Goal: Information Seeking & Learning: Learn about a topic

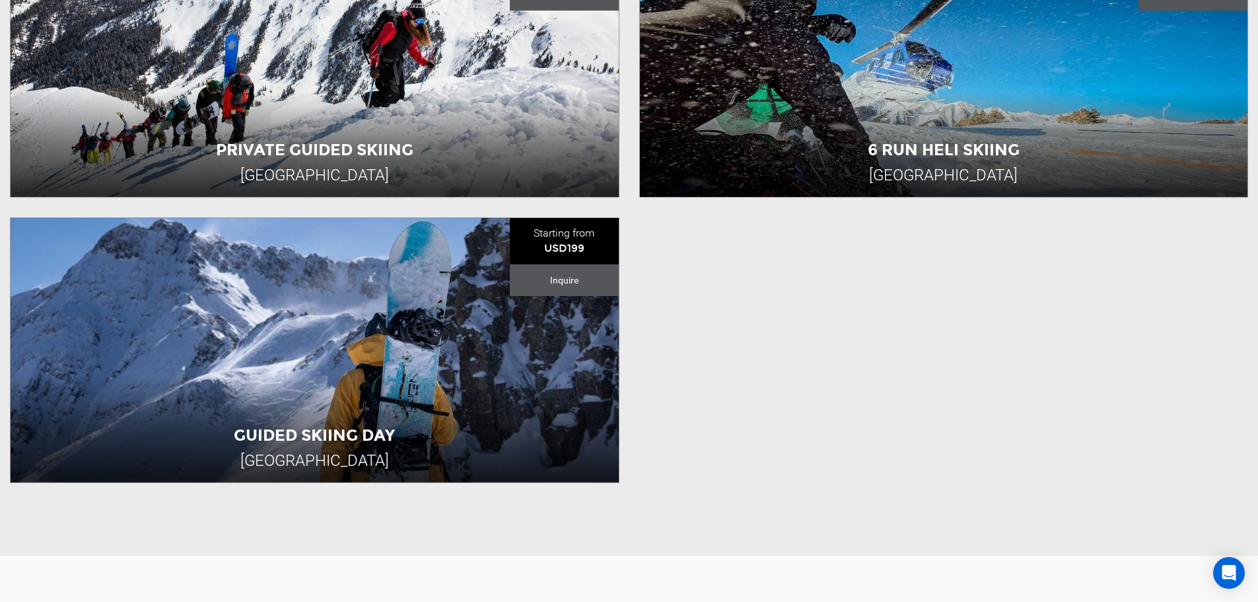
scroll to position [792, 0]
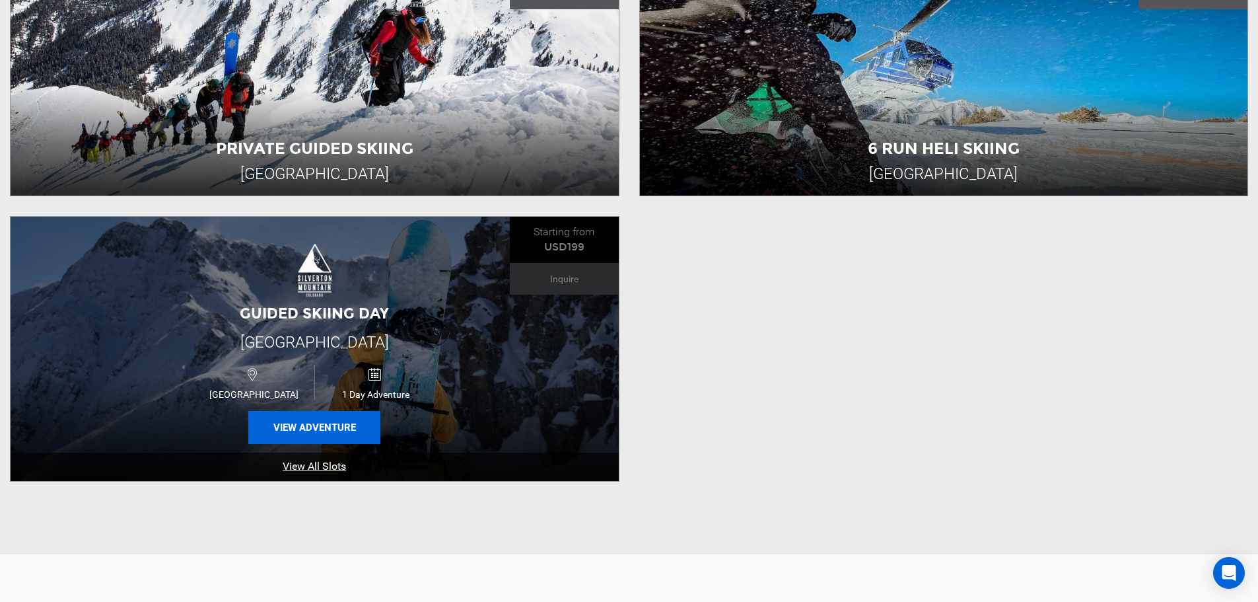
click at [307, 425] on button "View Adventure" at bounding box center [314, 427] width 132 height 33
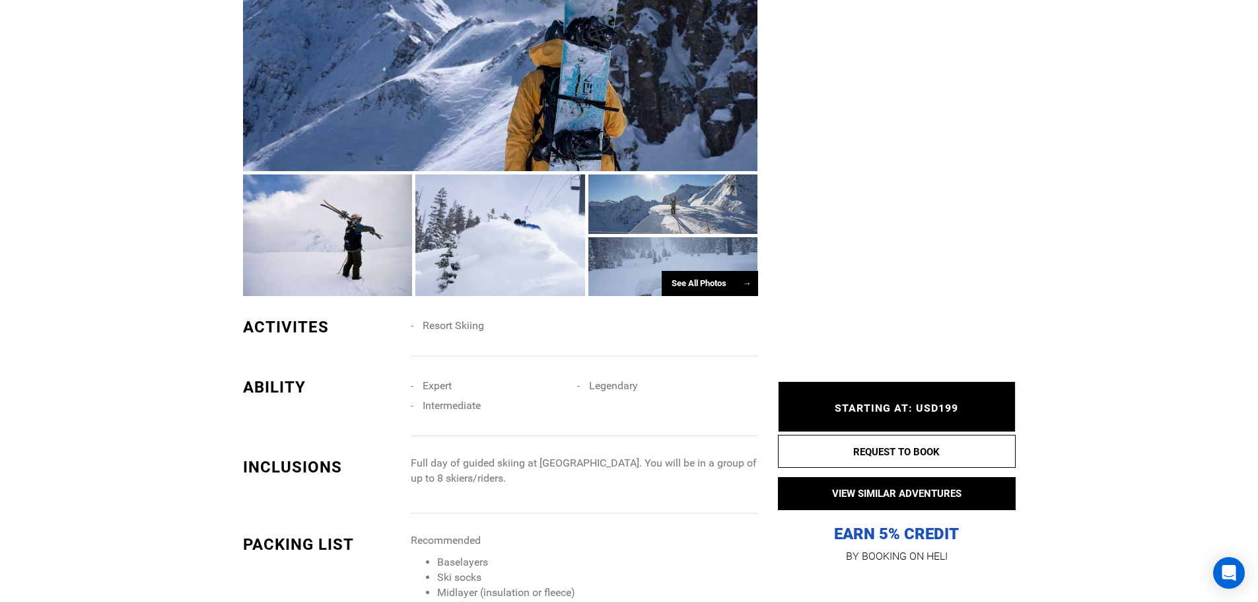
scroll to position [925, 0]
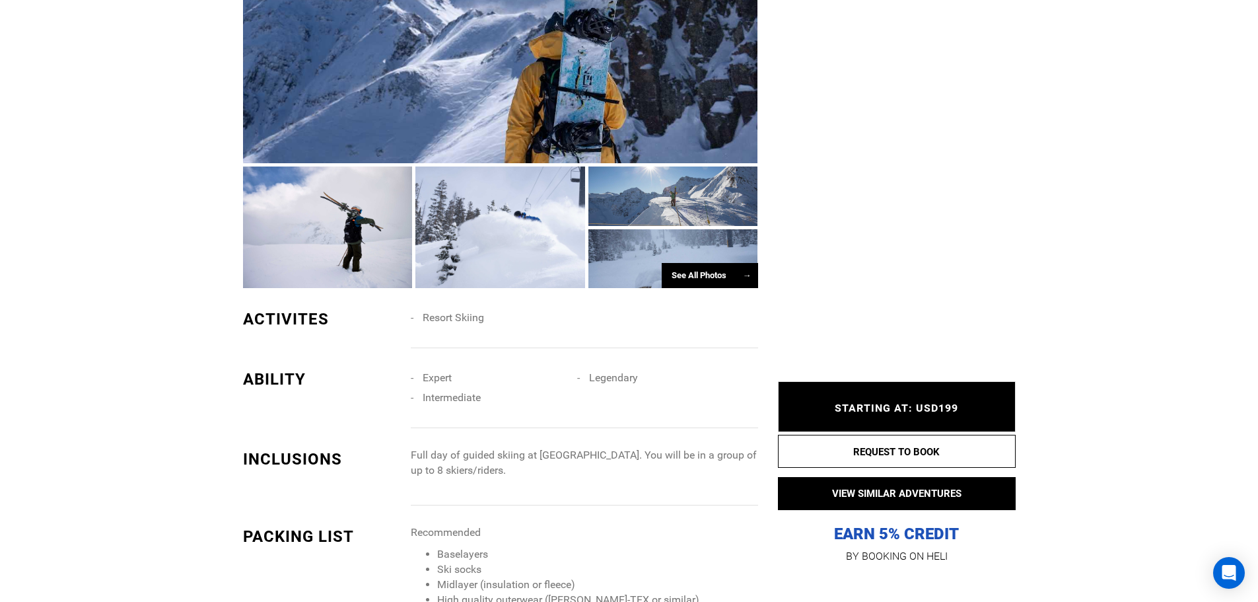
click at [685, 289] on div "See All Photos →" at bounding box center [710, 276] width 96 height 26
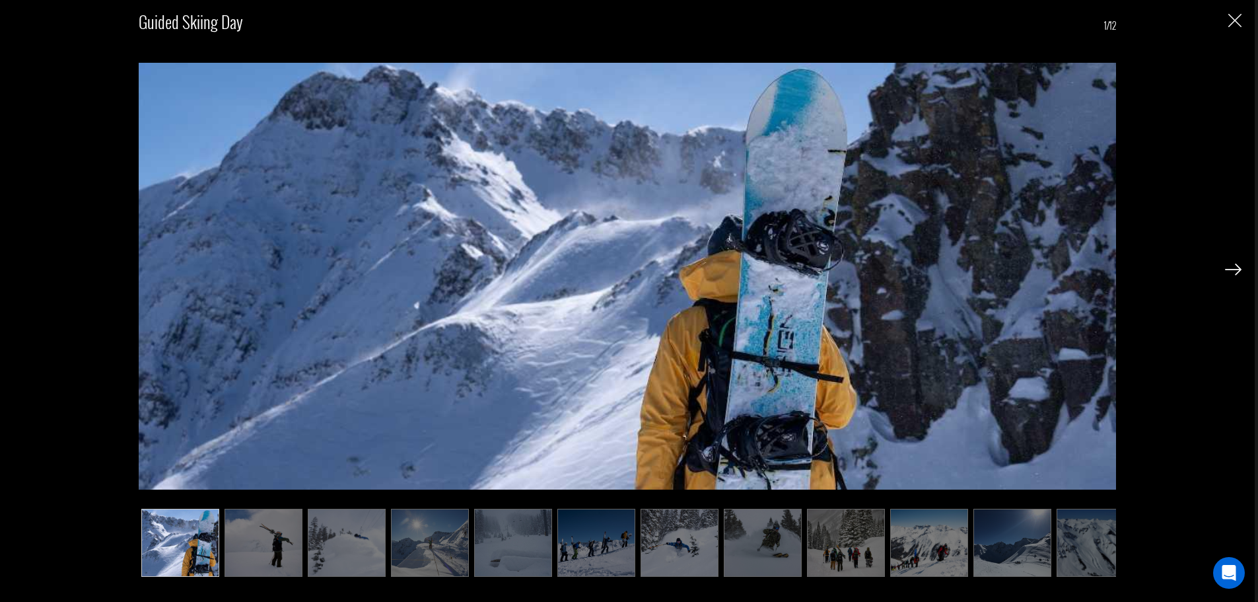
click at [1239, 271] on img at bounding box center [1233, 269] width 17 height 12
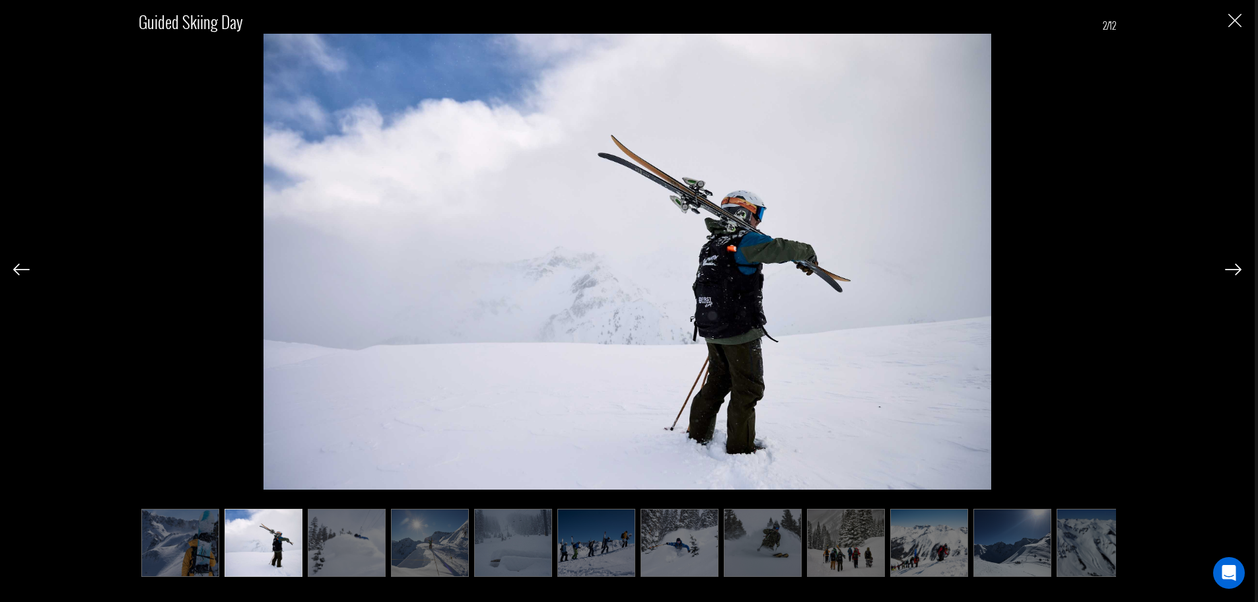
click at [1239, 271] on img at bounding box center [1233, 269] width 17 height 12
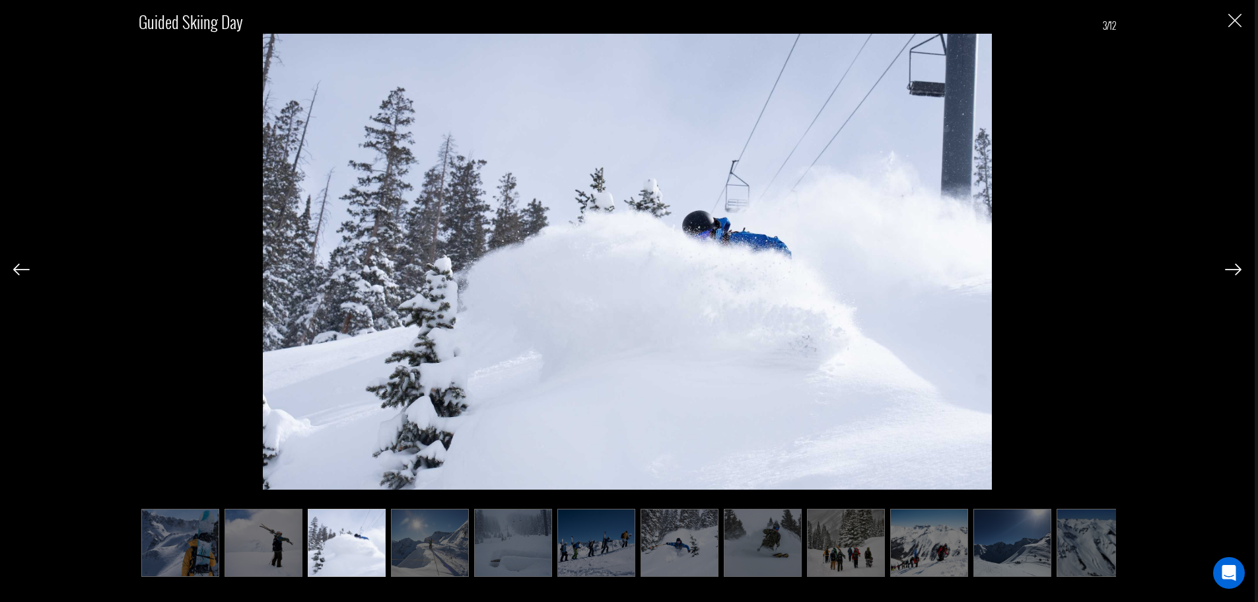
click at [1239, 271] on img at bounding box center [1233, 269] width 17 height 12
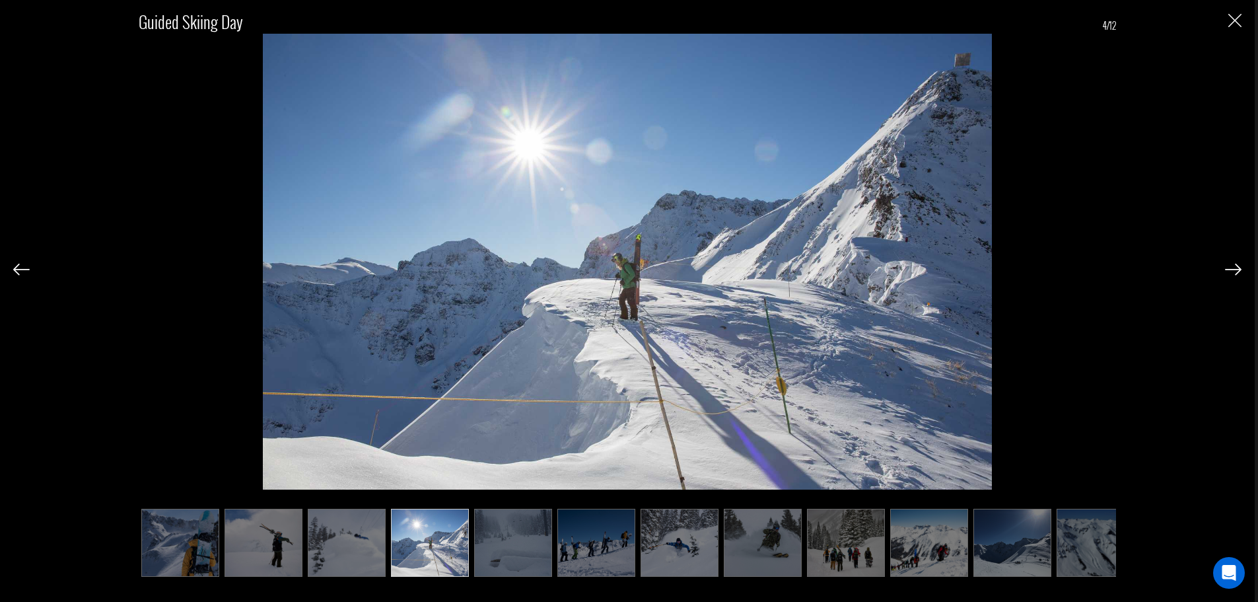
click at [1239, 271] on img at bounding box center [1233, 269] width 17 height 12
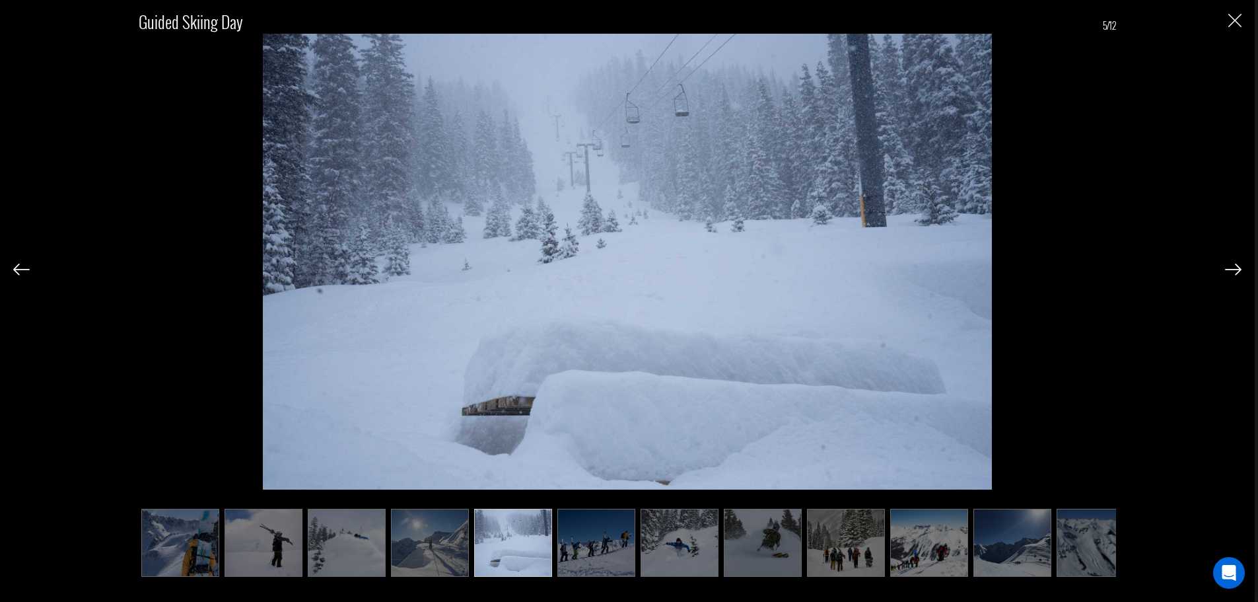
click at [1239, 271] on img at bounding box center [1233, 269] width 17 height 12
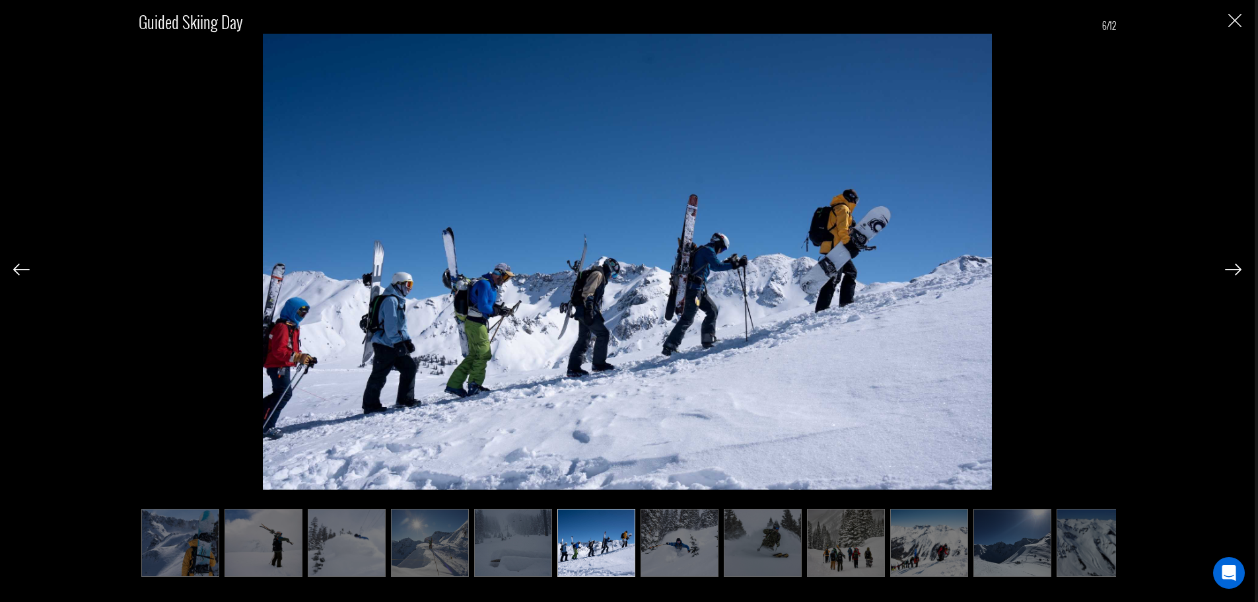
click at [1239, 271] on img at bounding box center [1233, 269] width 17 height 12
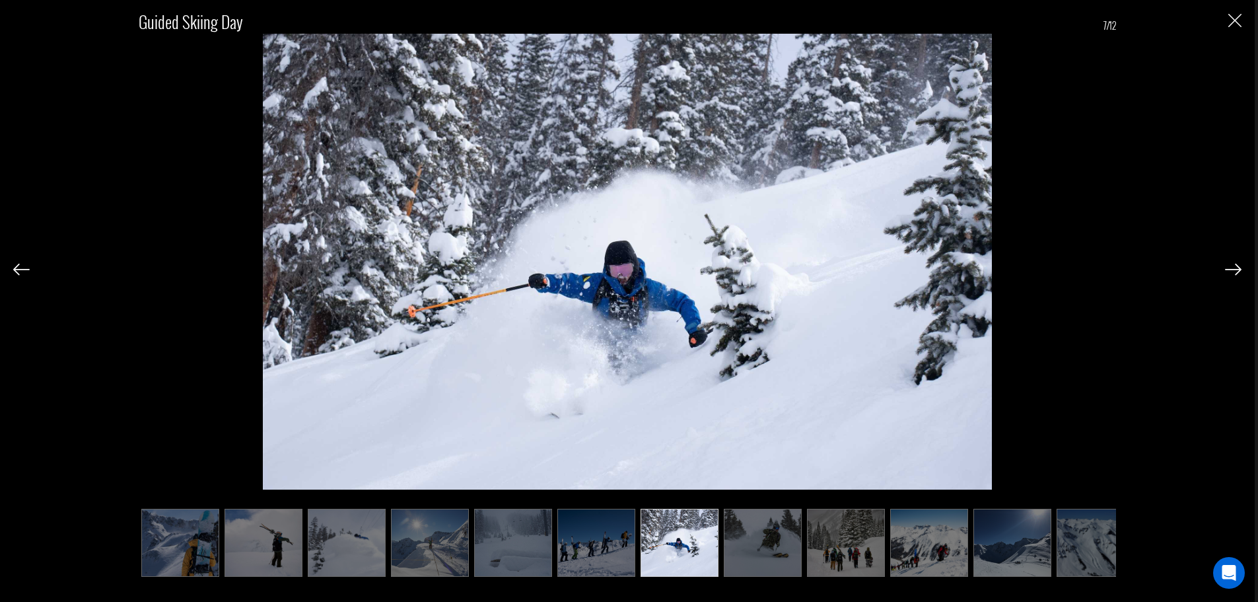
scroll to position [0, 21]
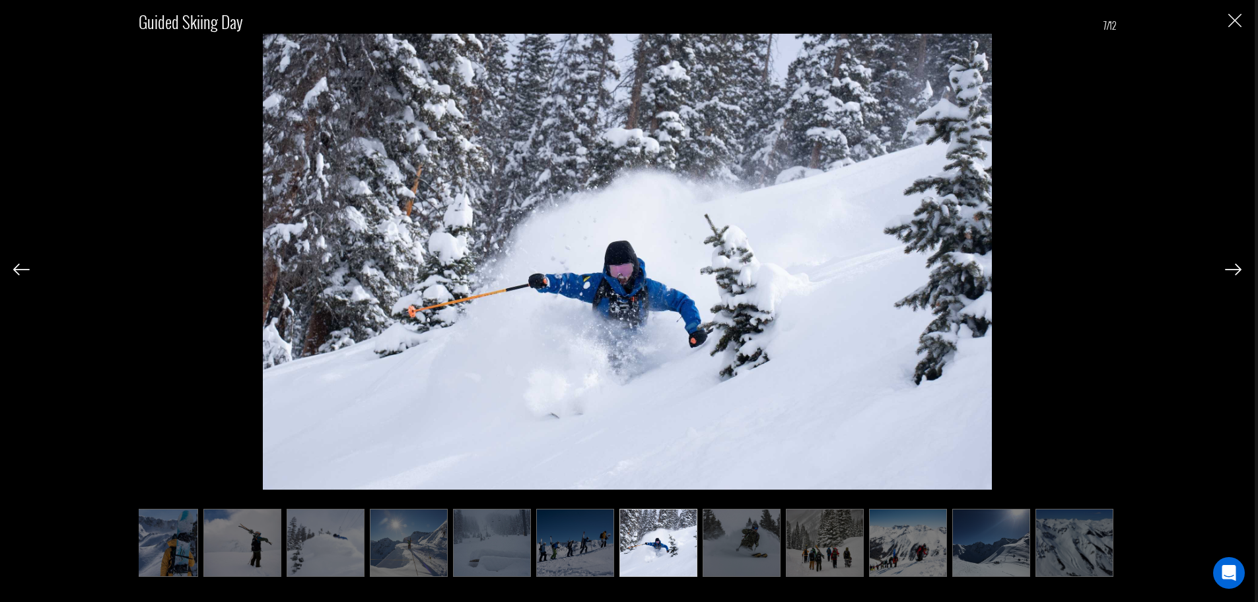
click at [24, 272] on img at bounding box center [21, 269] width 17 height 12
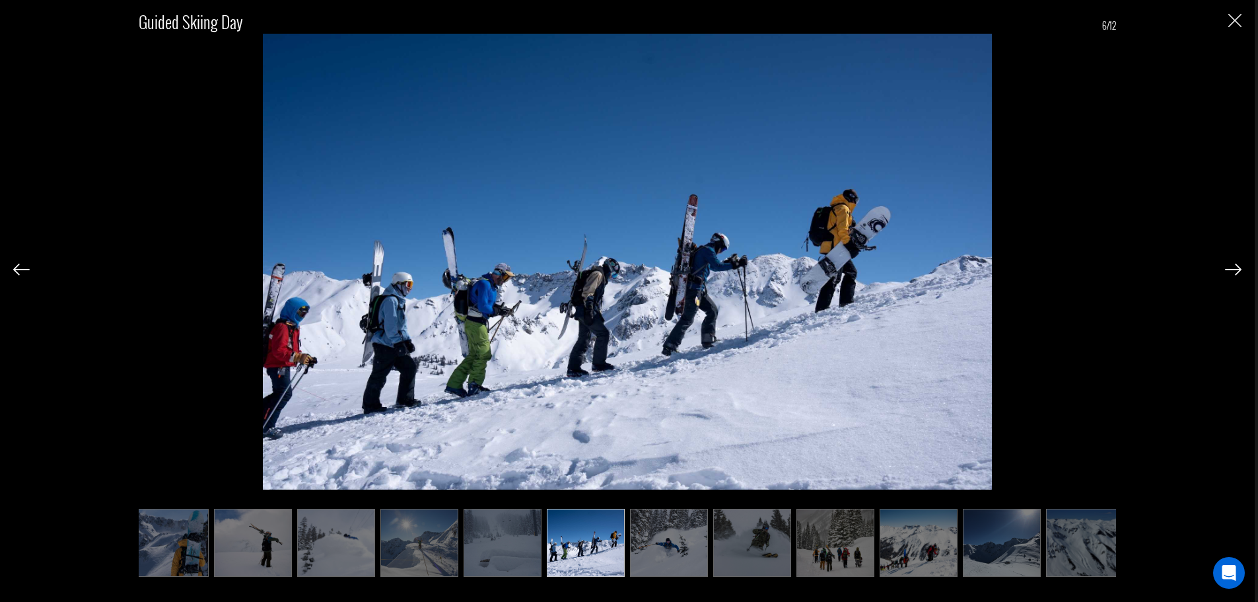
scroll to position [0, 0]
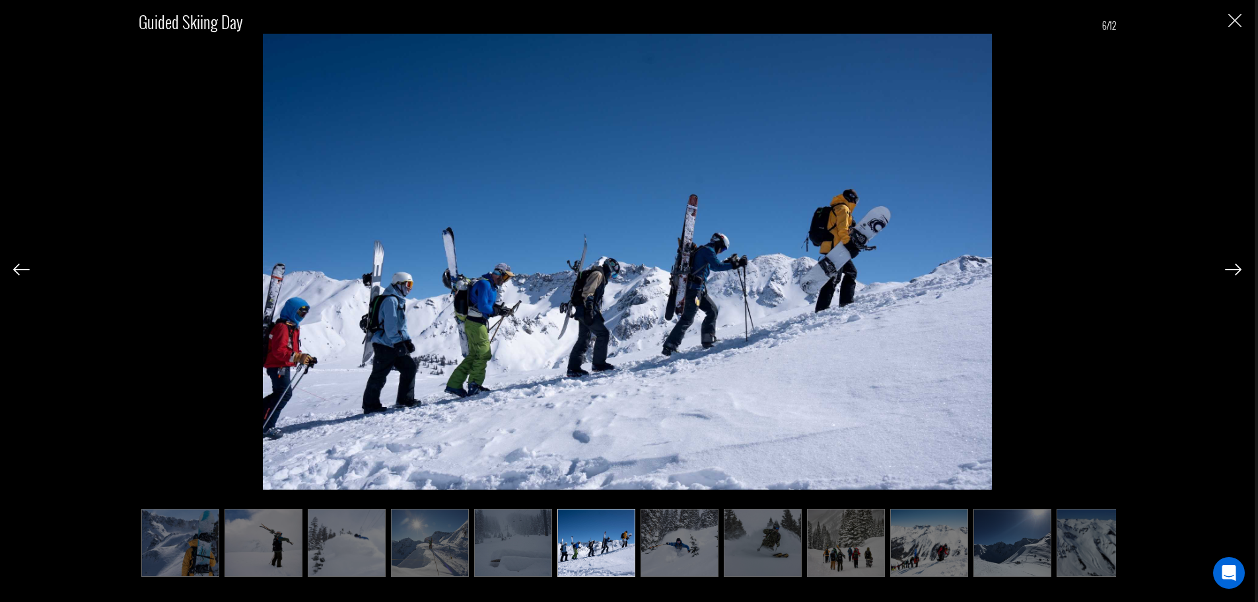
click at [1230, 273] on img at bounding box center [1233, 269] width 17 height 12
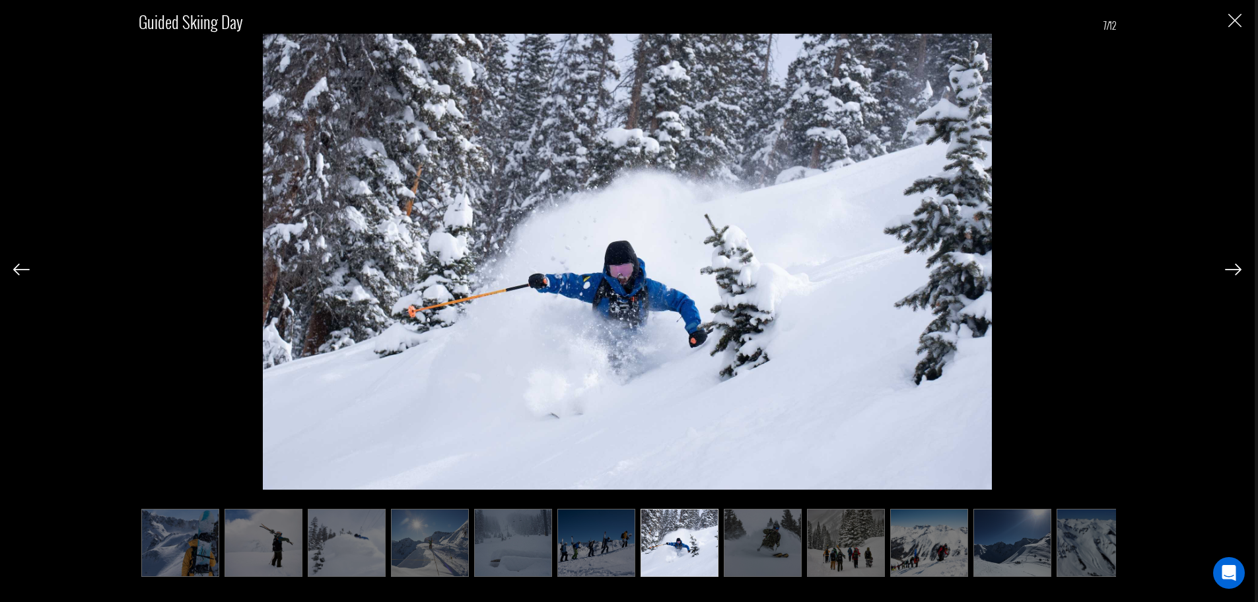
scroll to position [0, 21]
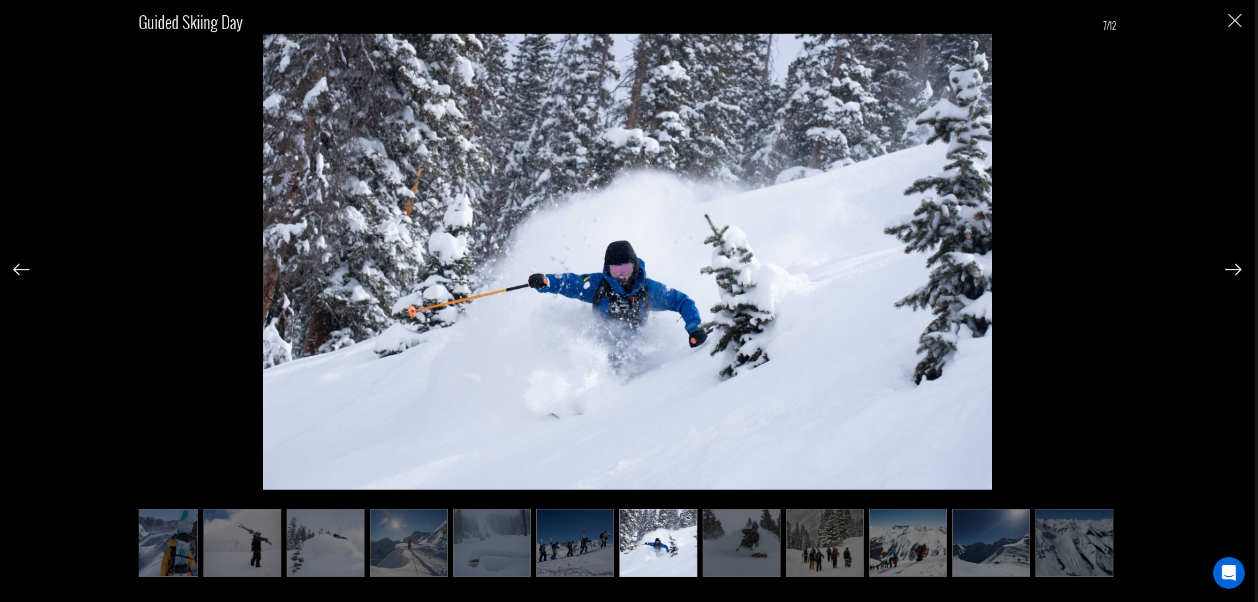
click at [1230, 273] on img at bounding box center [1233, 269] width 17 height 12
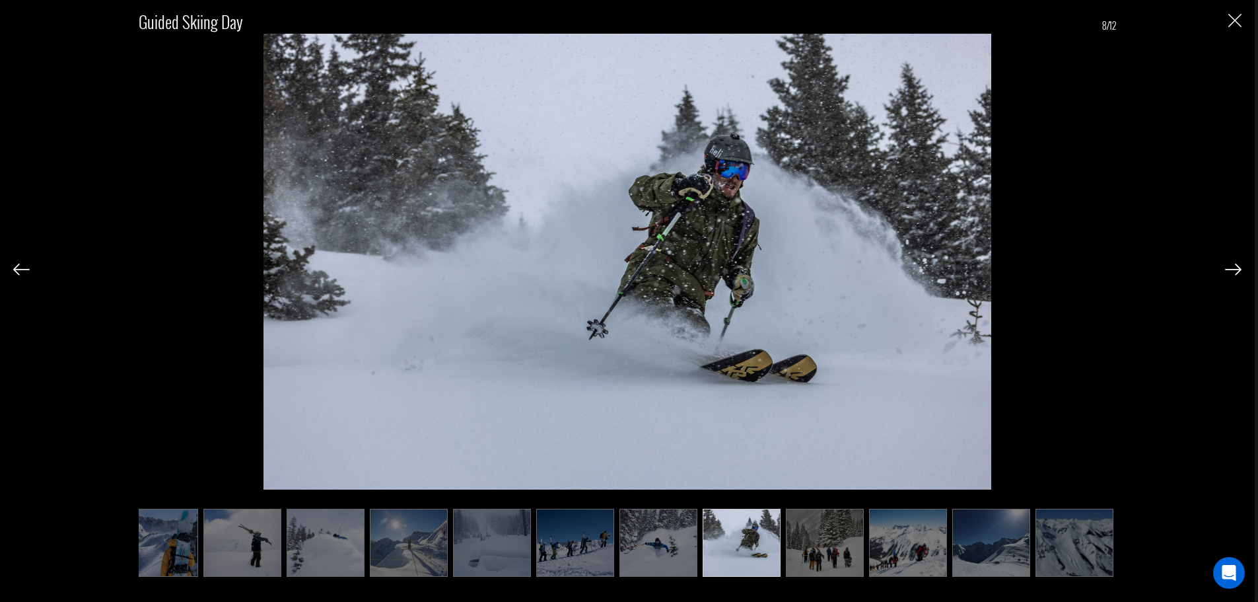
click at [1230, 273] on img at bounding box center [1233, 269] width 17 height 12
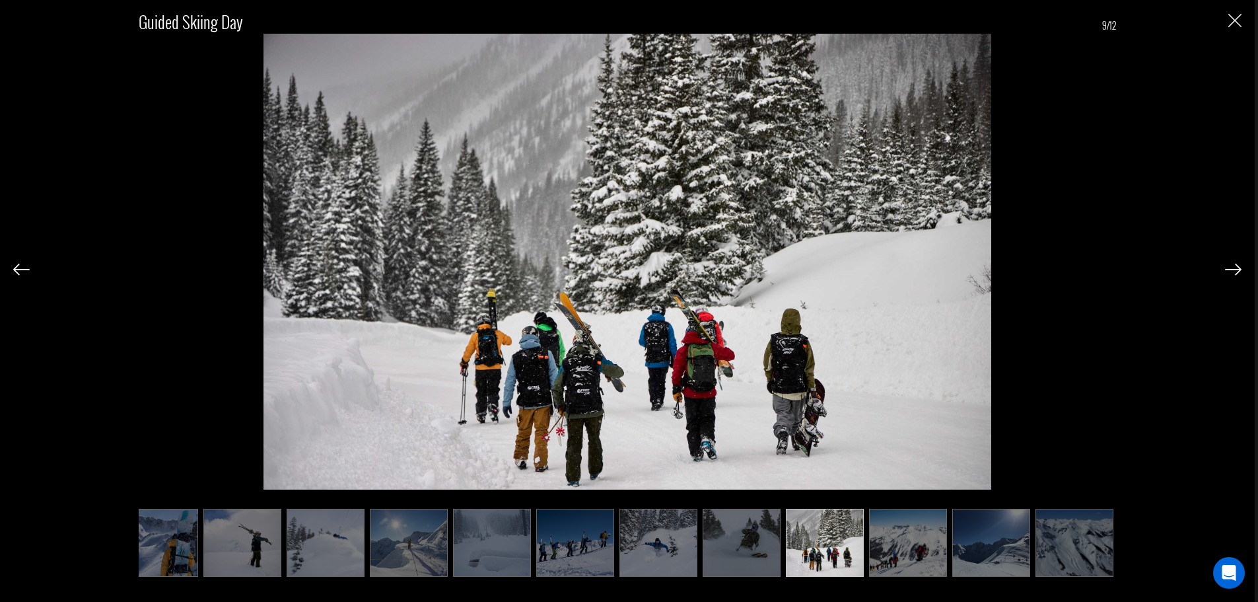
click at [1232, 271] on img at bounding box center [1233, 269] width 17 height 12
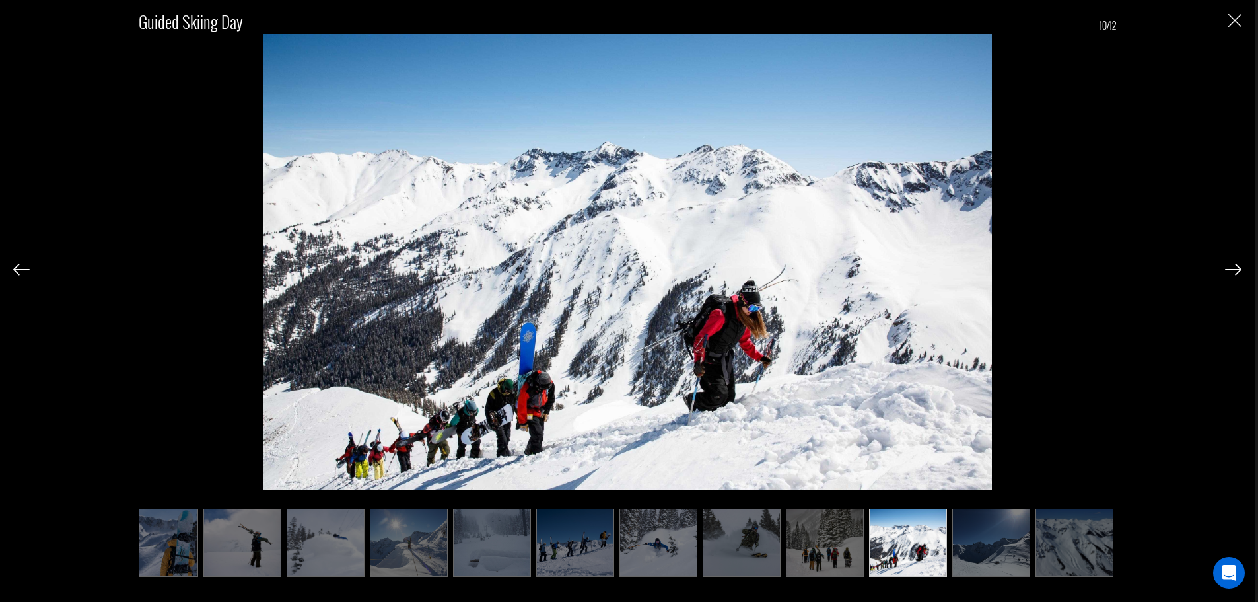
click at [1232, 271] on img at bounding box center [1233, 269] width 17 height 12
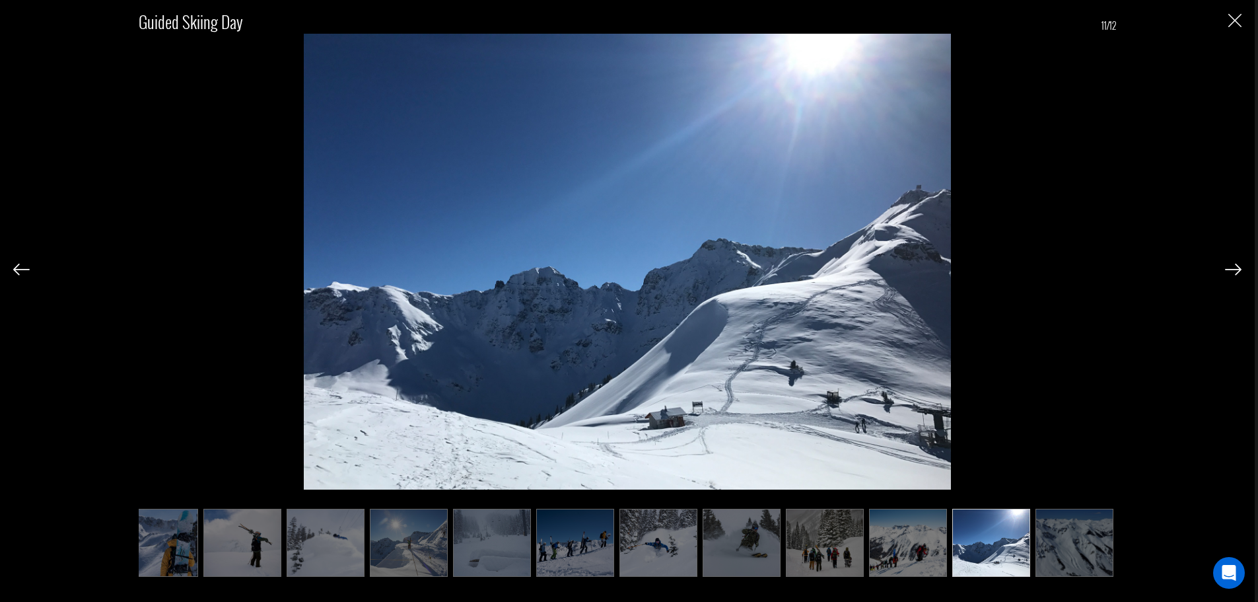
click at [1232, 271] on img at bounding box center [1233, 269] width 17 height 12
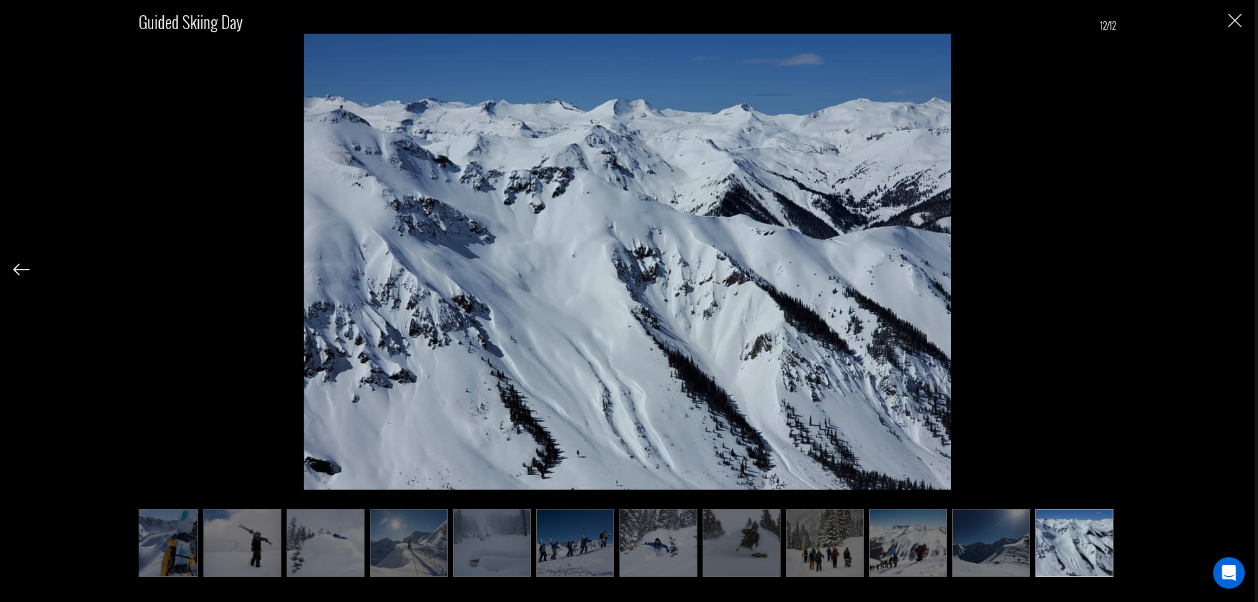
click at [1232, 271] on div "Guided Skiing Day 12/12" at bounding box center [627, 285] width 1228 height 571
click at [1237, 15] on img "Close" at bounding box center [1234, 20] width 13 height 13
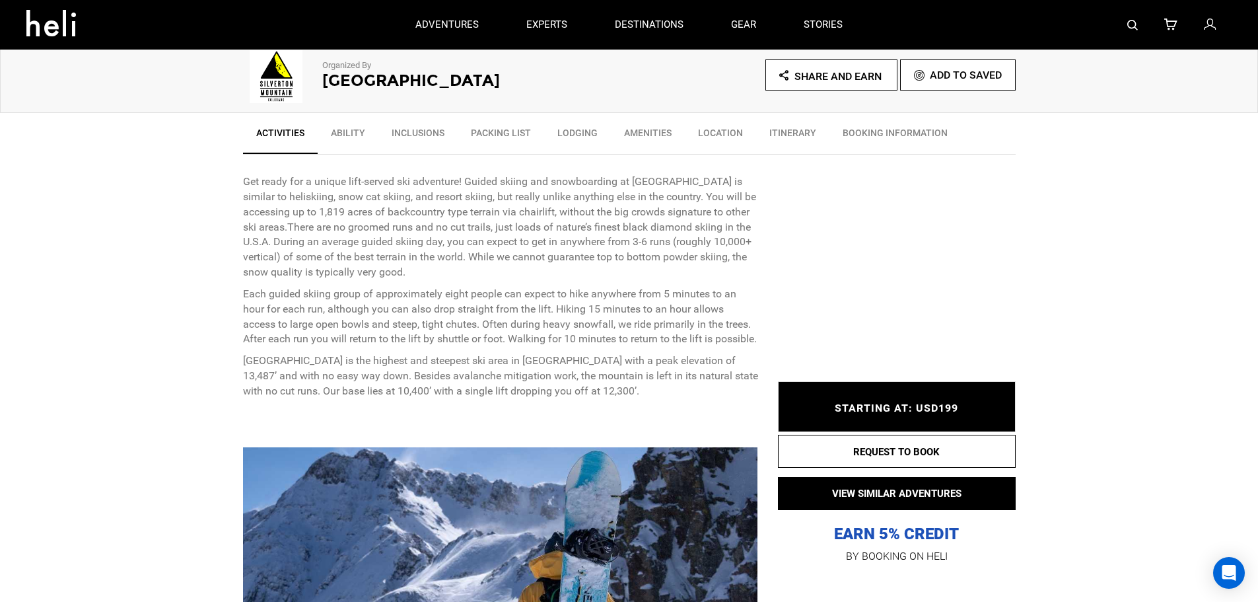
scroll to position [328, 0]
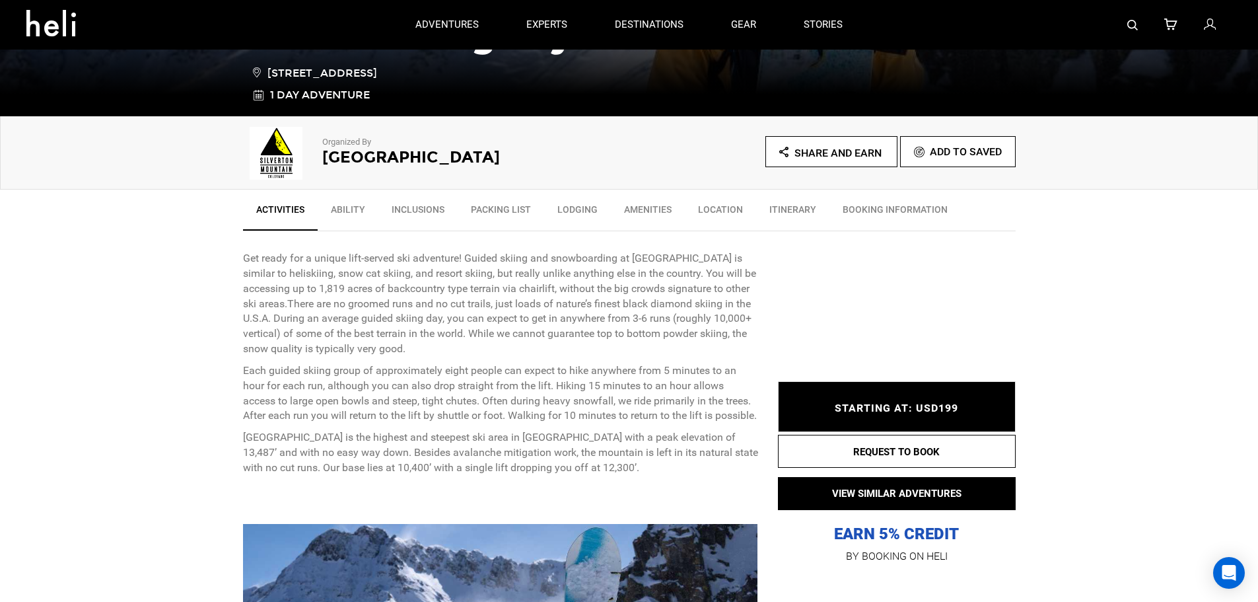
click at [339, 210] on link "Ability" at bounding box center [348, 212] width 61 height 33
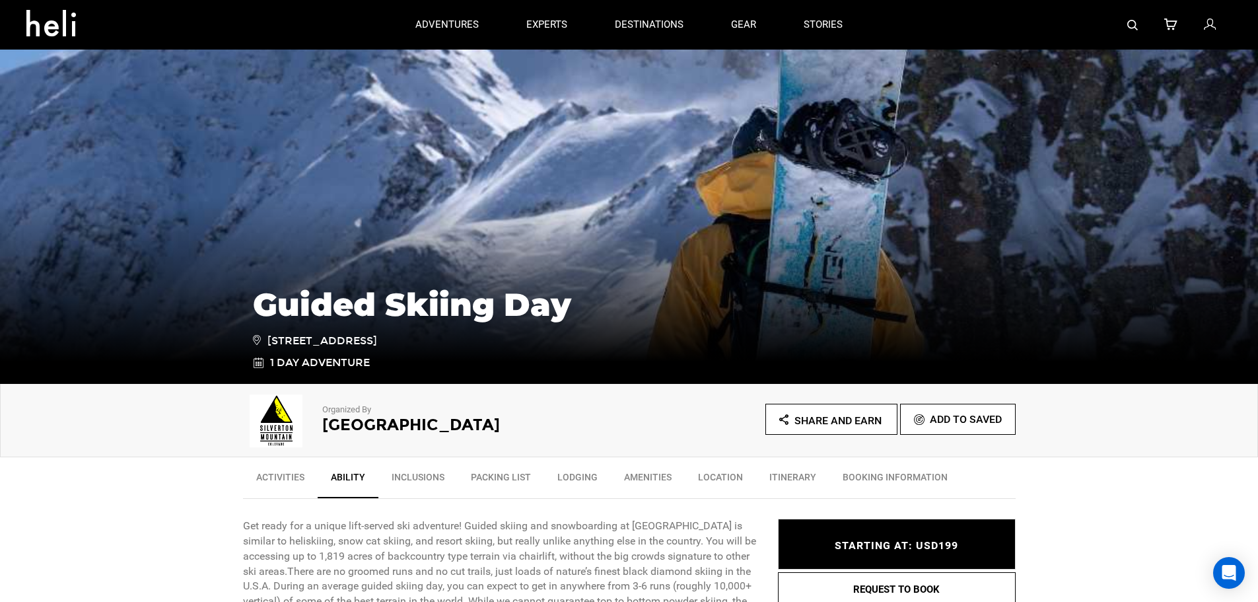
scroll to position [0, 0]
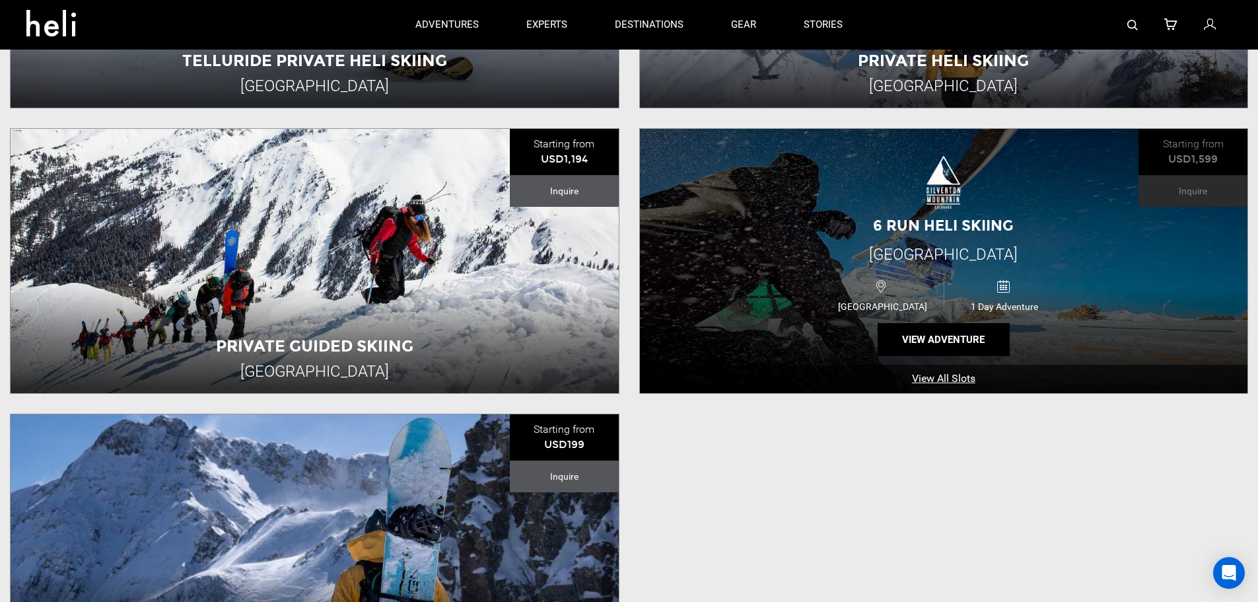
scroll to position [594, 0]
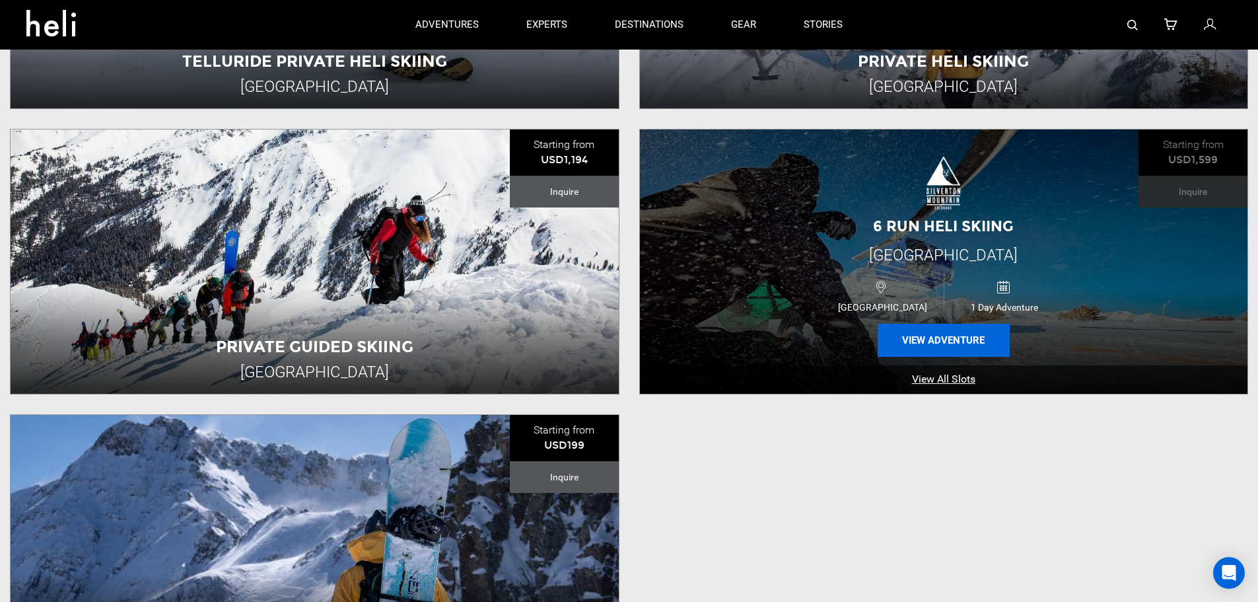
click at [940, 339] on button "View Adventure" at bounding box center [944, 340] width 132 height 33
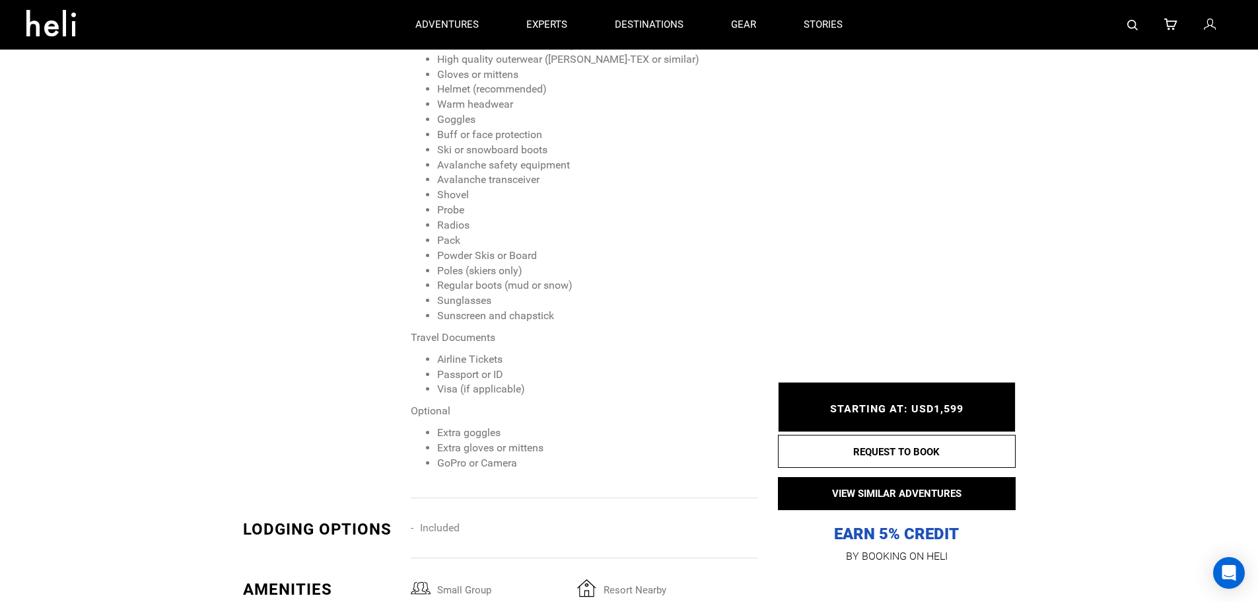
scroll to position [1255, 0]
